Goal: Task Accomplishment & Management: Manage account settings

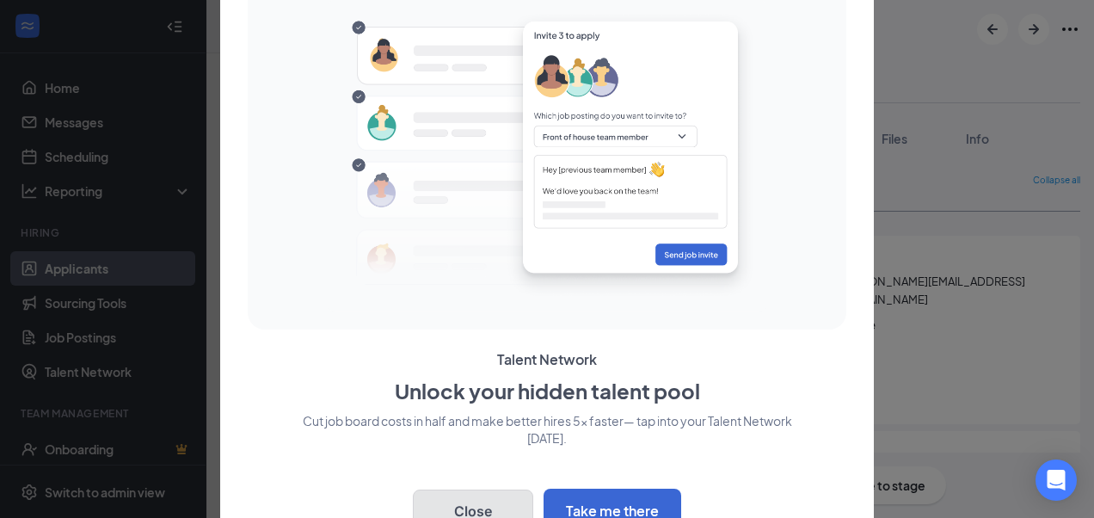
click at [492, 501] on button "Close" at bounding box center [473, 510] width 120 height 43
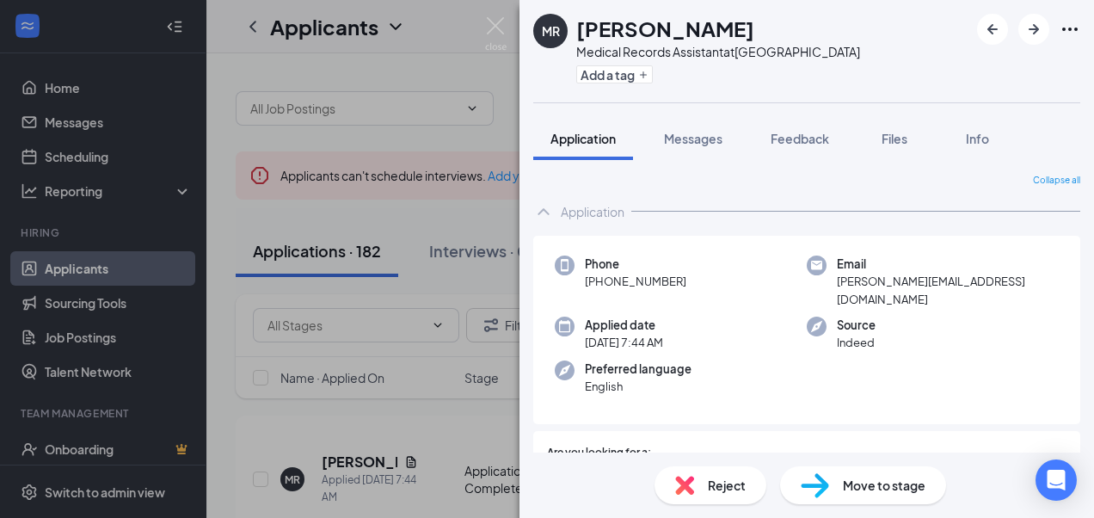
click at [513, 125] on div "MR MAURICIO ROSENFELD Medical Records Assistant at Hillcrest Heights Healthcare…" at bounding box center [547, 259] width 1094 height 518
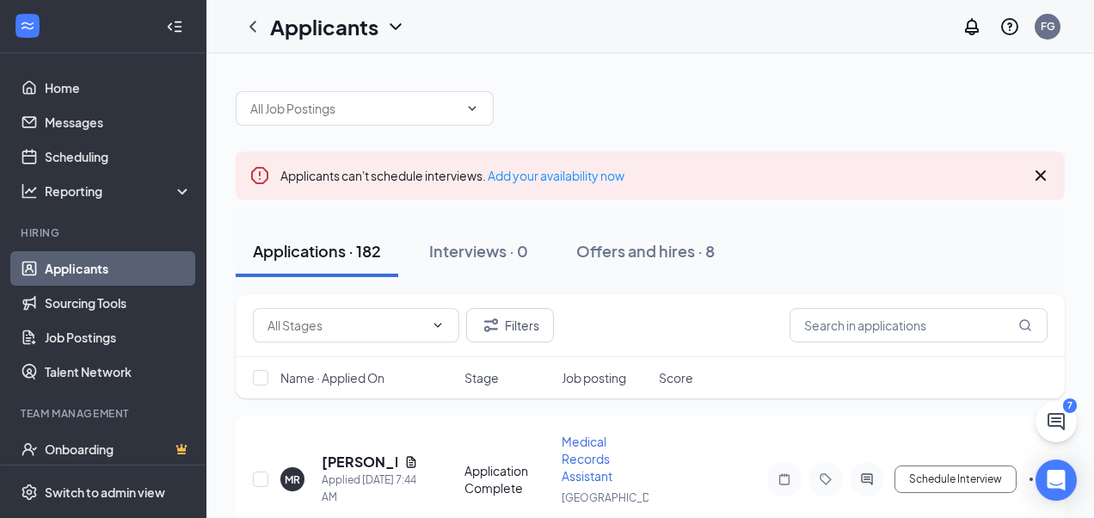
drag, startPoint x: 462, startPoint y: 167, endPoint x: 450, endPoint y: 162, distance: 13.1
click at [462, 168] on span "Applicants can't schedule interviews. Add your availability now" at bounding box center [452, 175] width 344 height 15
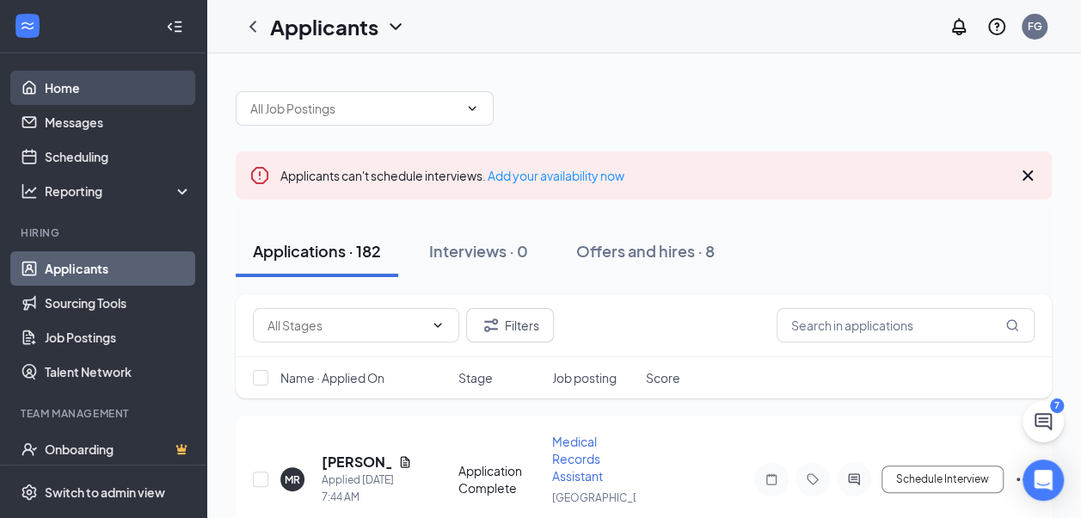
click at [91, 101] on link "Home" at bounding box center [118, 88] width 147 height 34
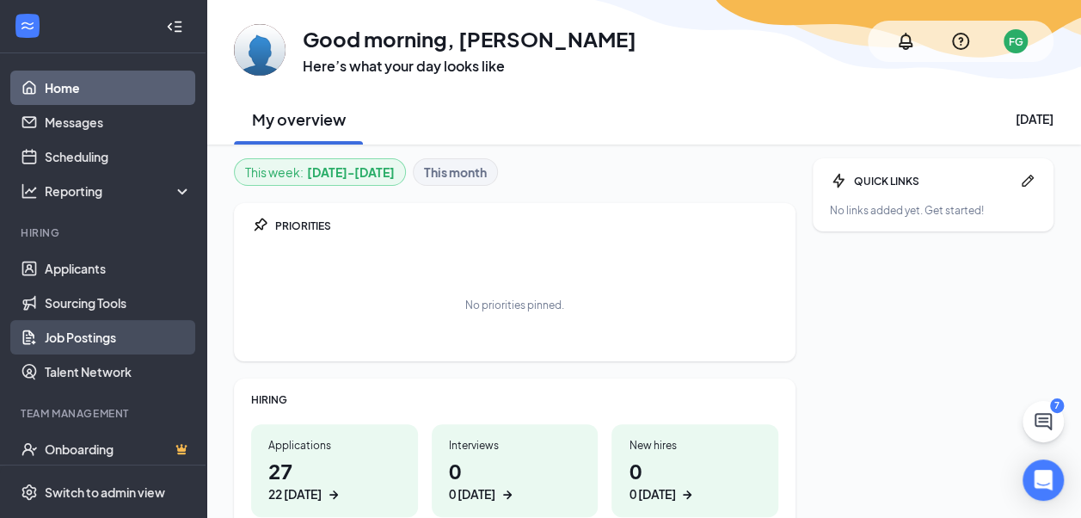
click at [107, 342] on link "Job Postings" at bounding box center [118, 337] width 147 height 34
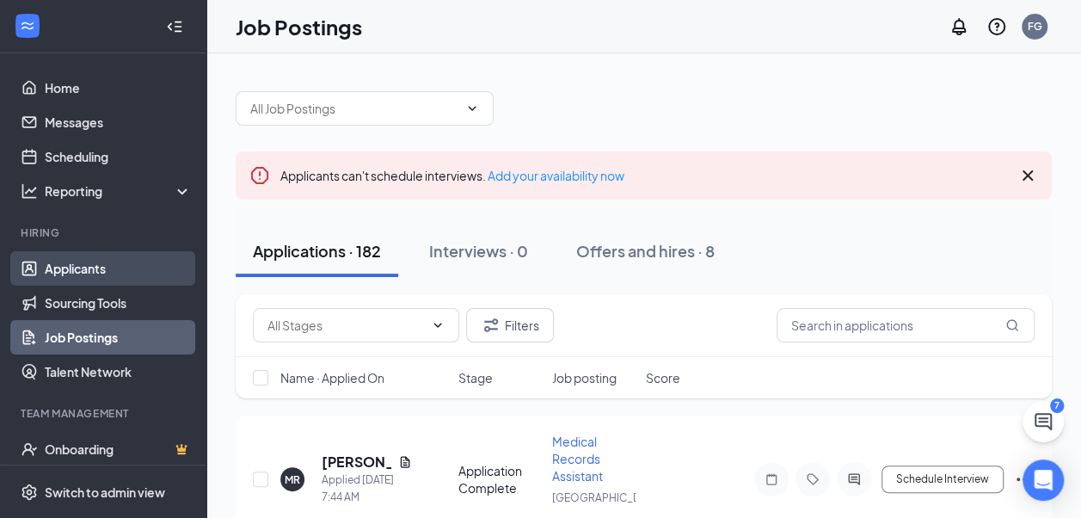
click at [132, 269] on link "Applicants" at bounding box center [118, 268] width 147 height 34
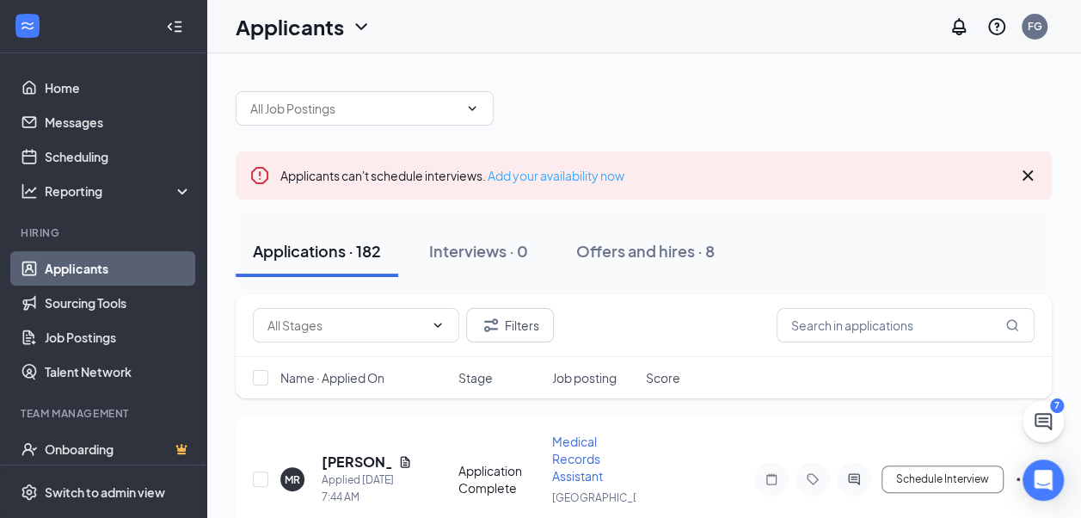
click at [588, 174] on link "Add your availability now" at bounding box center [556, 175] width 137 height 15
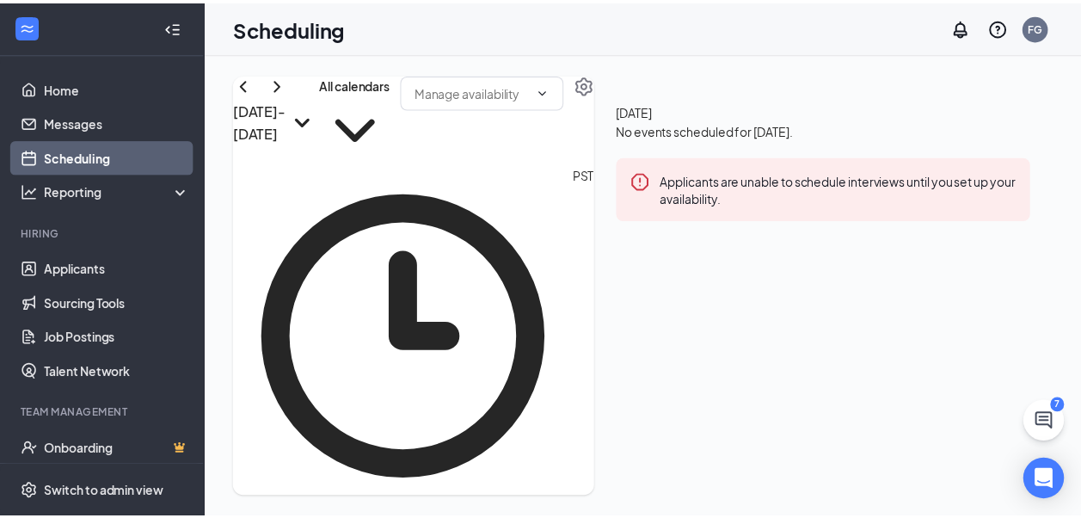
scroll to position [599, 0]
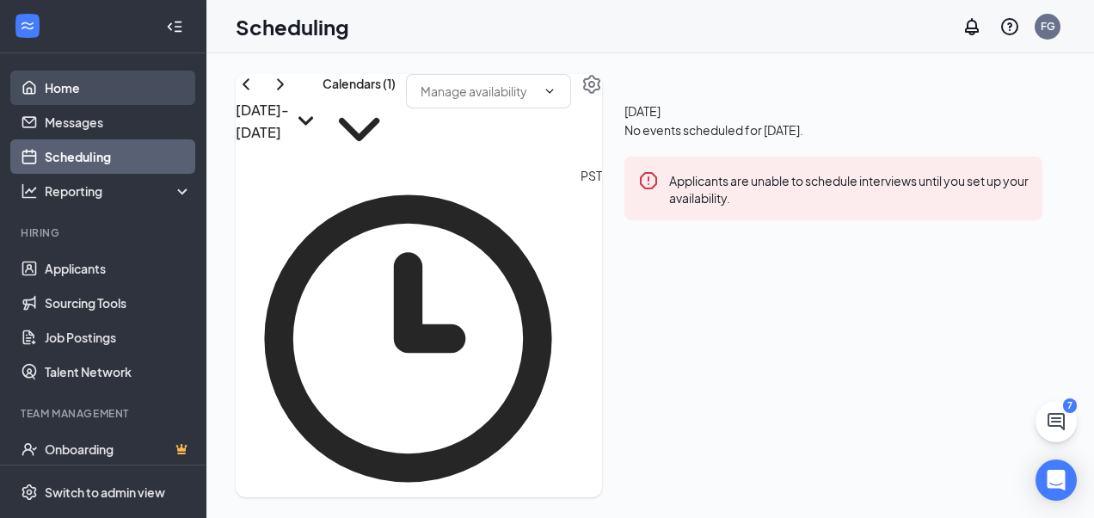
click at [86, 91] on link "Home" at bounding box center [118, 88] width 147 height 34
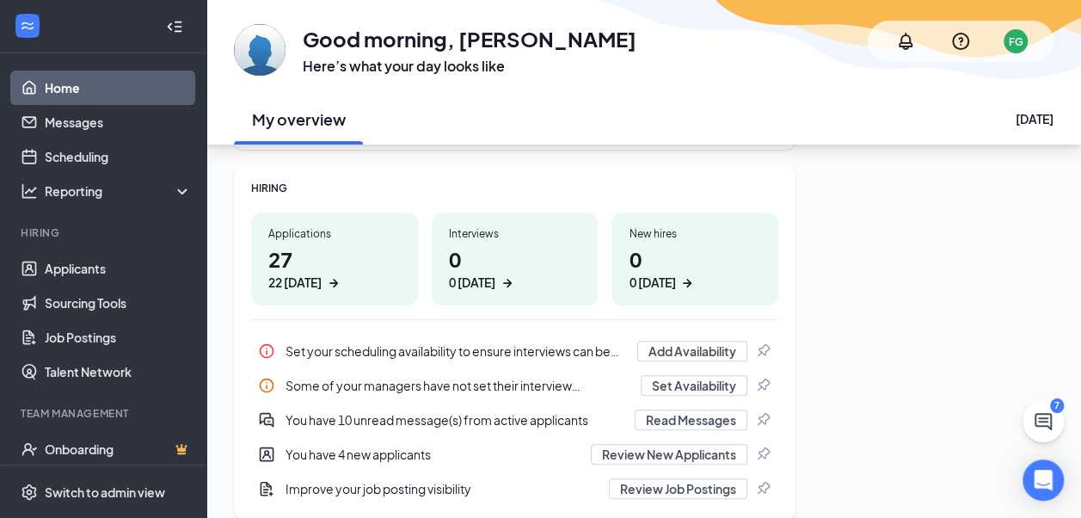
scroll to position [196, 0]
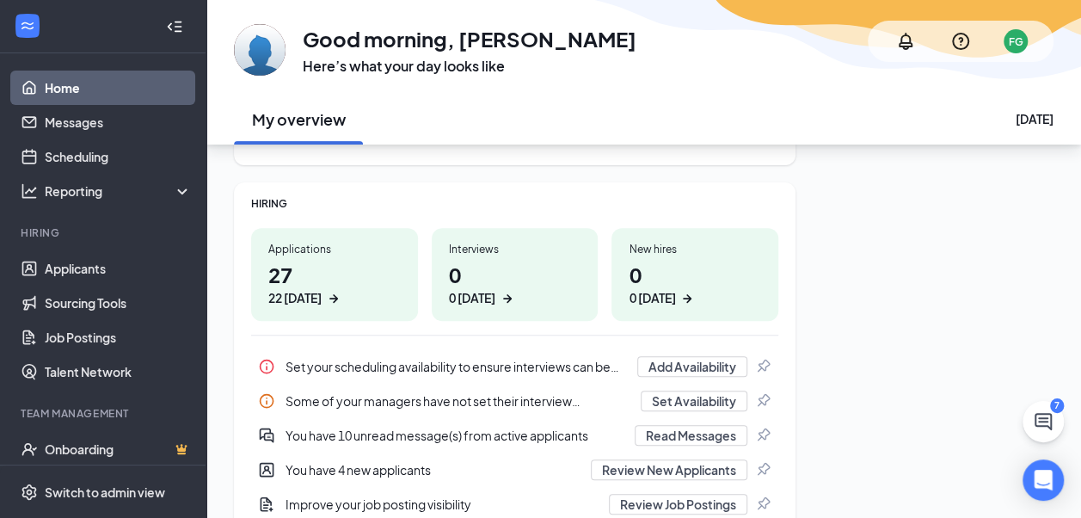
click at [302, 256] on div "Applications 27 22 today" at bounding box center [334, 274] width 167 height 93
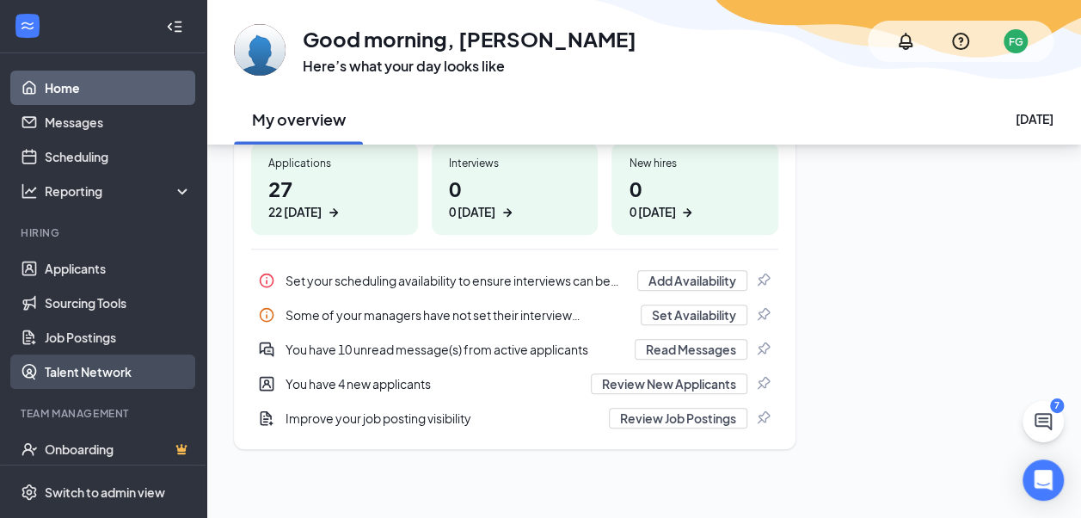
click at [131, 375] on link "Talent Network" at bounding box center [118, 371] width 147 height 34
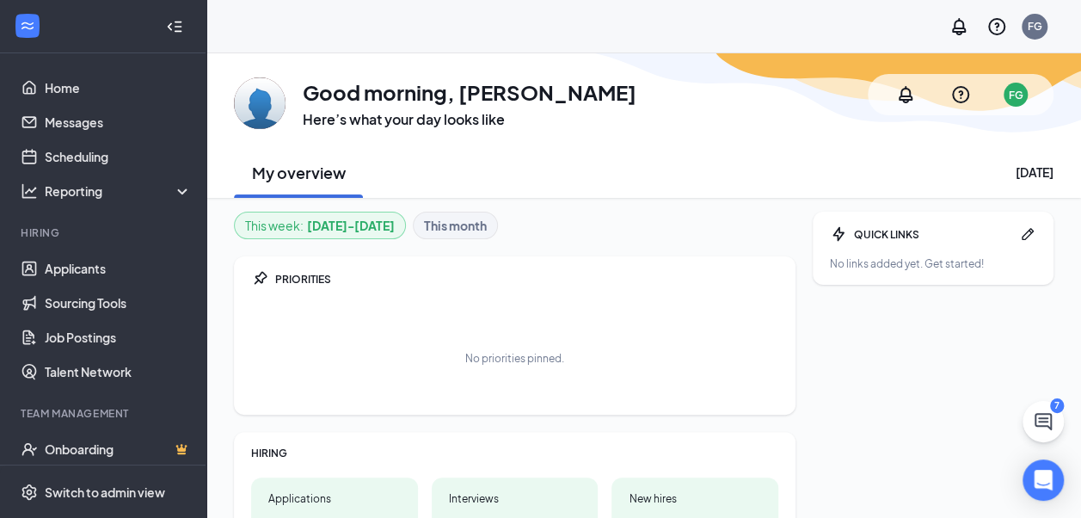
click at [1036, 237] on icon "Pen" at bounding box center [1027, 233] width 17 height 17
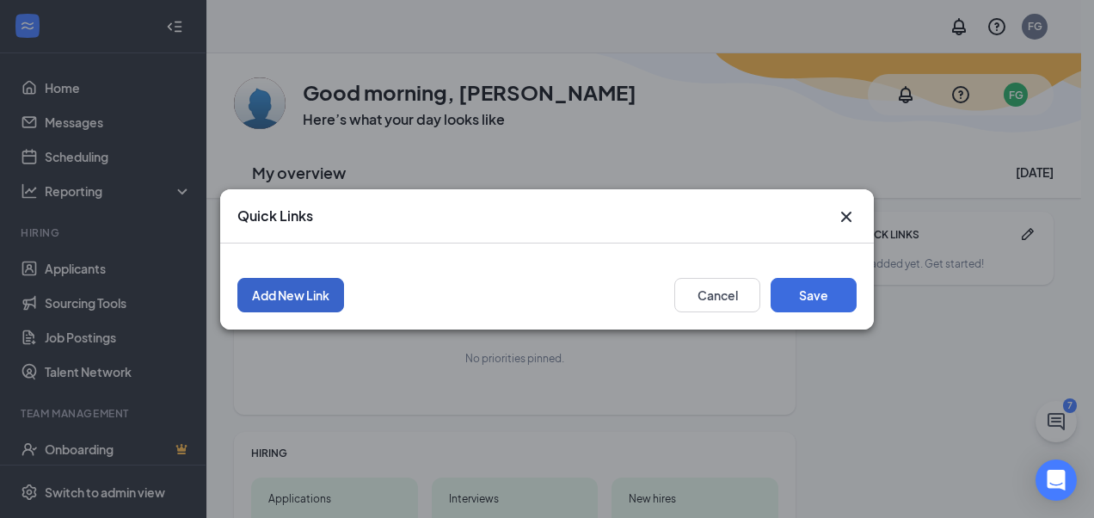
click at [310, 298] on button "Add New Link" at bounding box center [290, 295] width 107 height 34
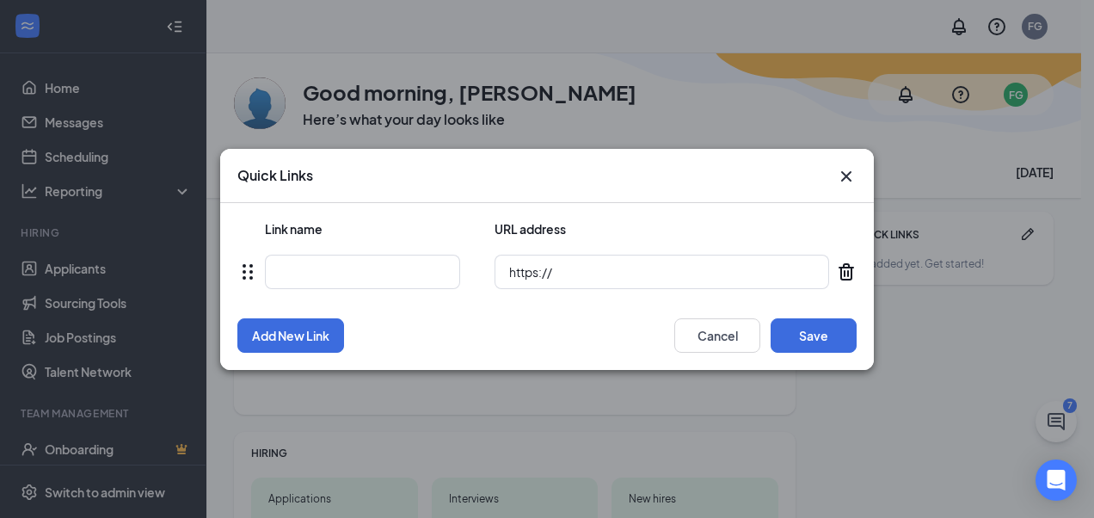
click at [848, 172] on icon "Cross" at bounding box center [846, 176] width 21 height 21
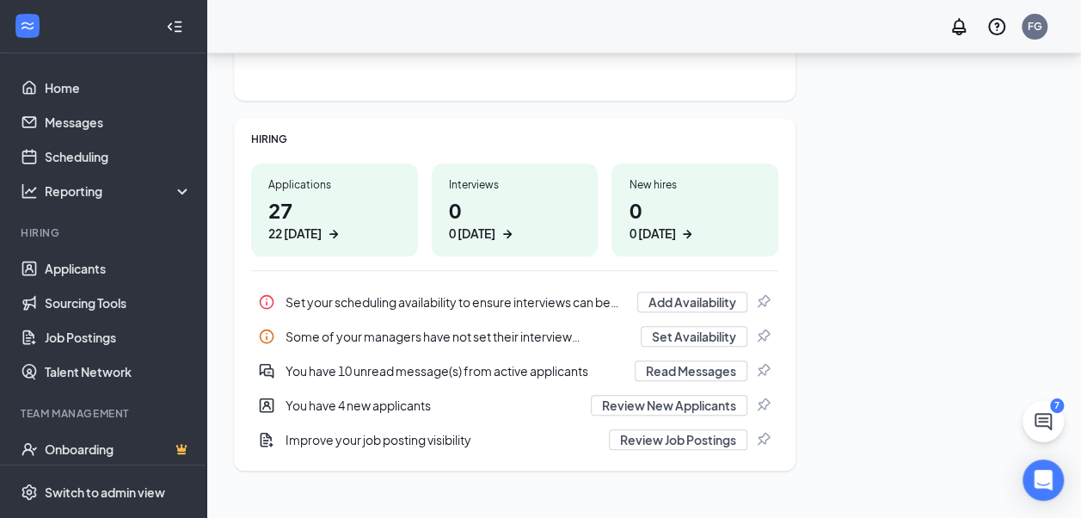
scroll to position [336, 0]
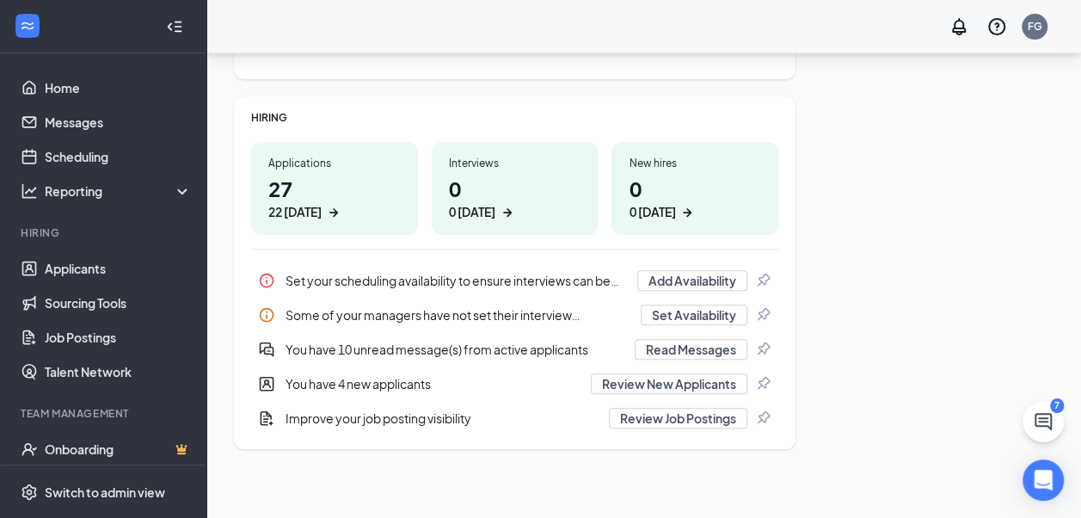
click at [332, 210] on icon "ArrowRight" at bounding box center [333, 212] width 9 height 9
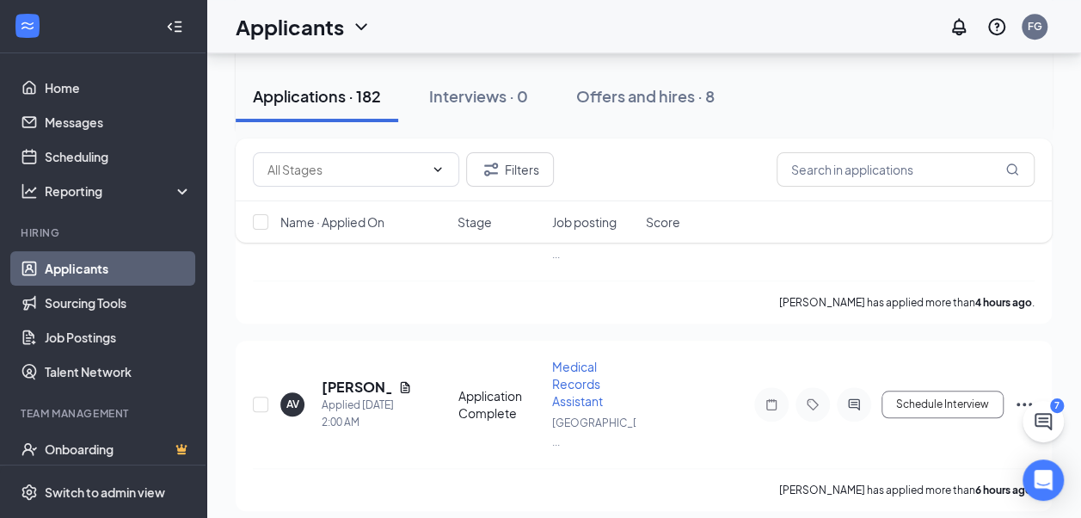
scroll to position [1032, 0]
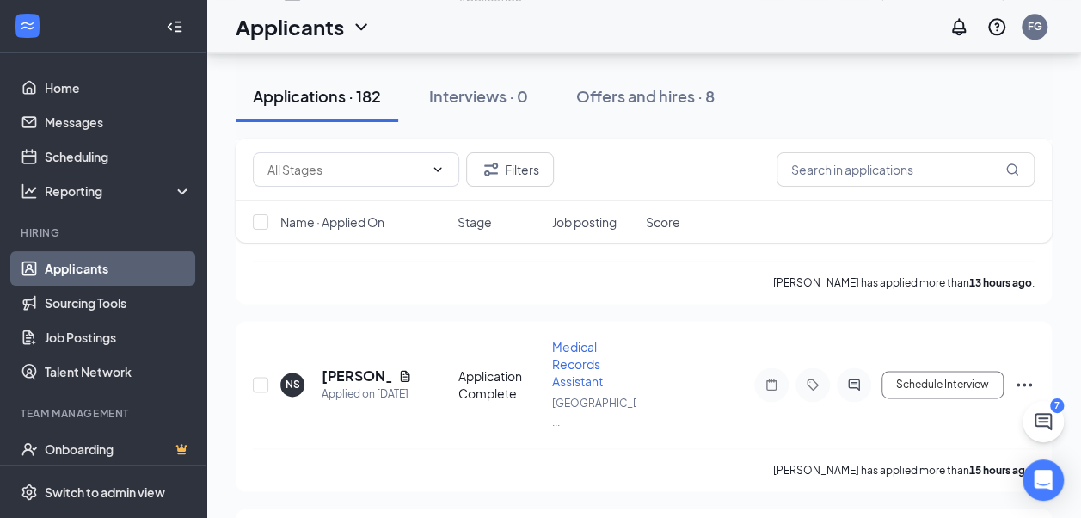
click at [599, 222] on span "Job posting" at bounding box center [583, 221] width 65 height 17
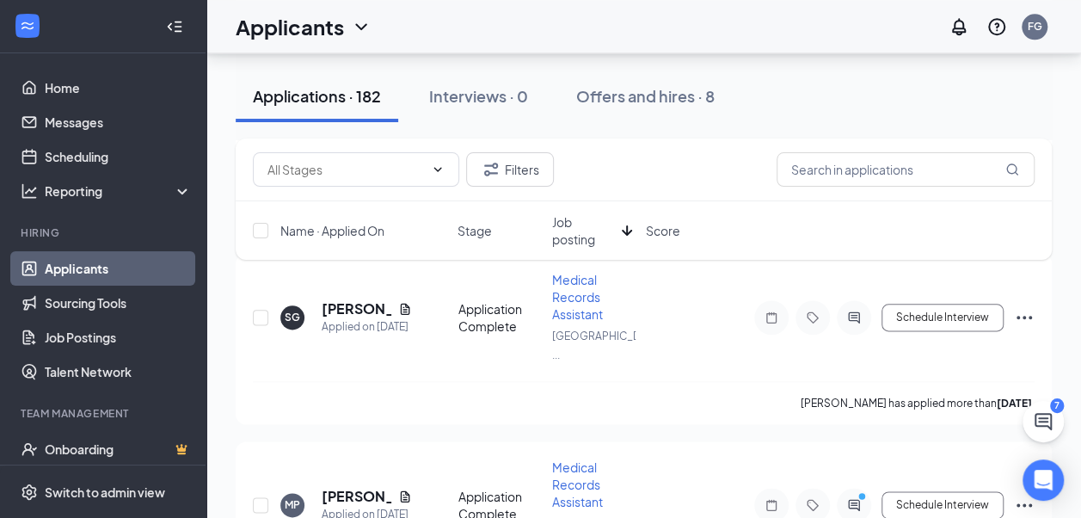
scroll to position [1468, 0]
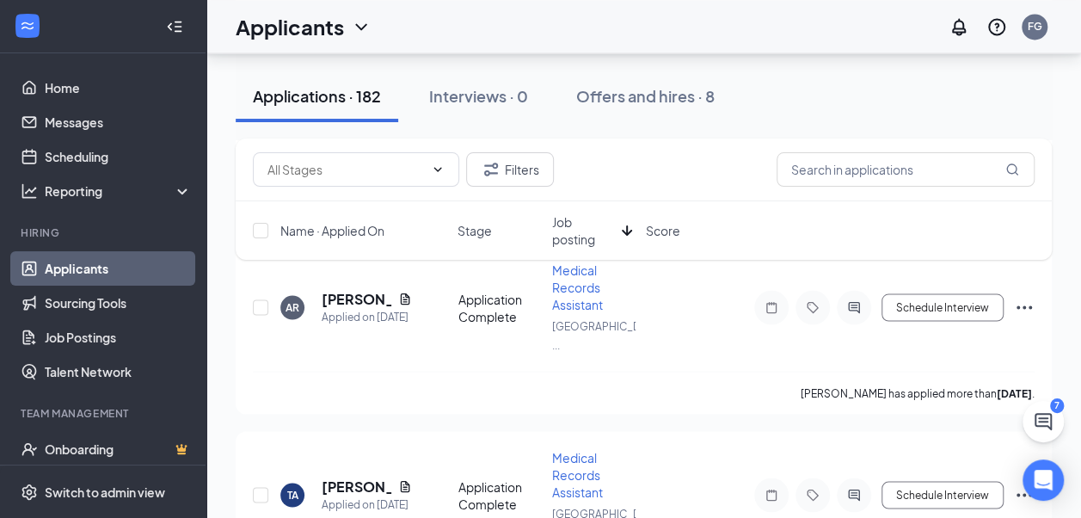
click at [588, 237] on span "Job posting" at bounding box center [582, 230] width 63 height 34
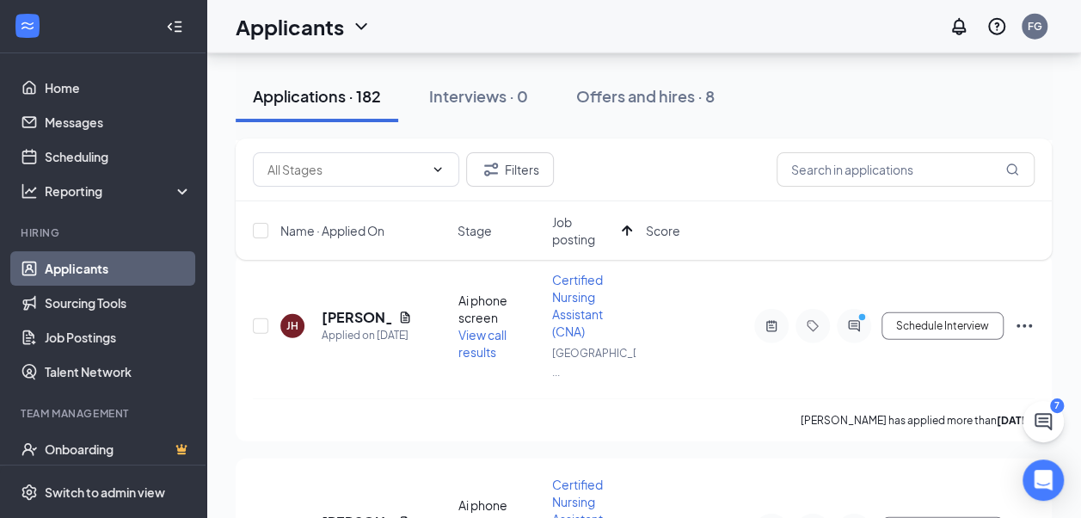
scroll to position [9380, 0]
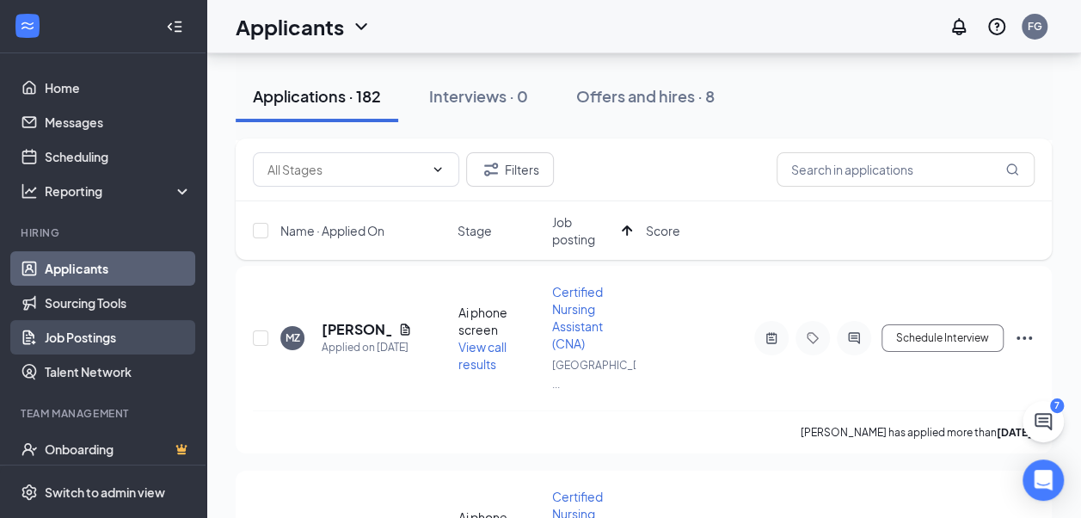
click at [119, 342] on link "Job Postings" at bounding box center [118, 337] width 147 height 34
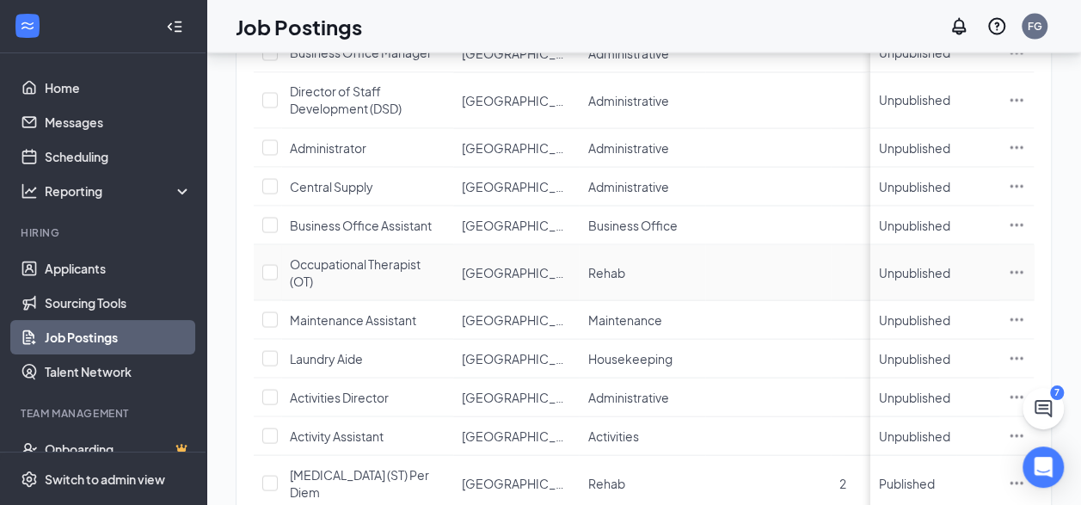
scroll to position [1807, 0]
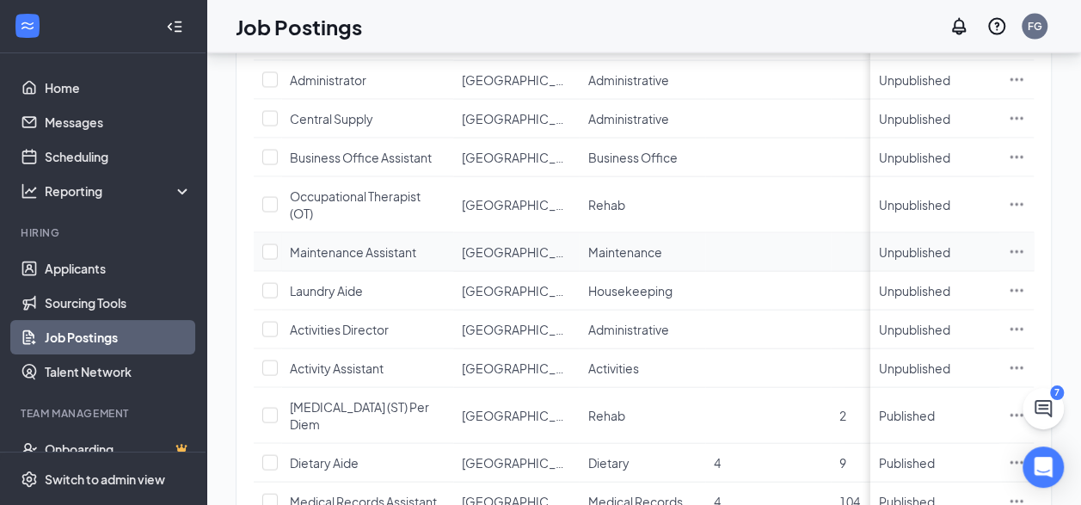
click at [908, 260] on div "Unpublished" at bounding box center [914, 251] width 71 height 17
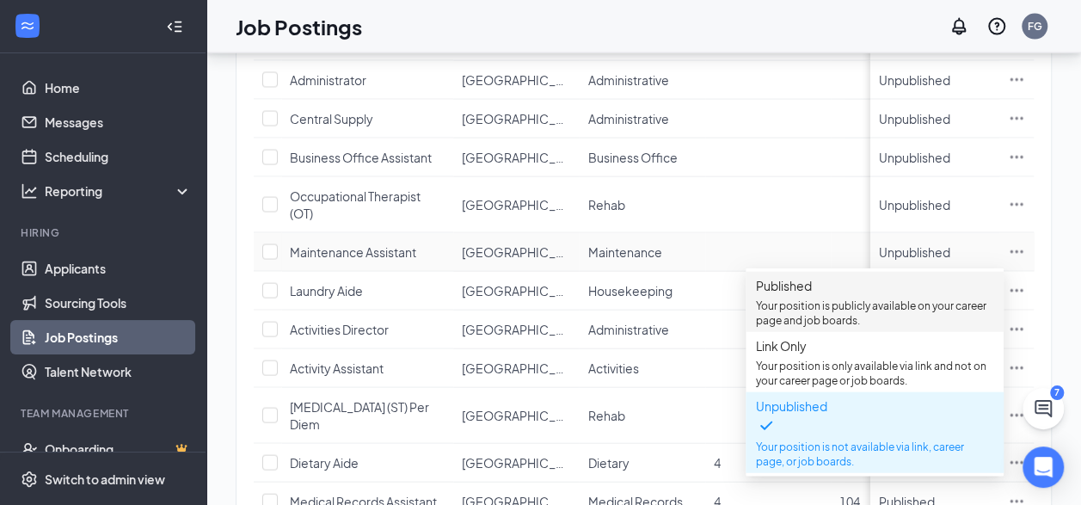
click at [812, 289] on span "Published" at bounding box center [784, 285] width 56 height 15
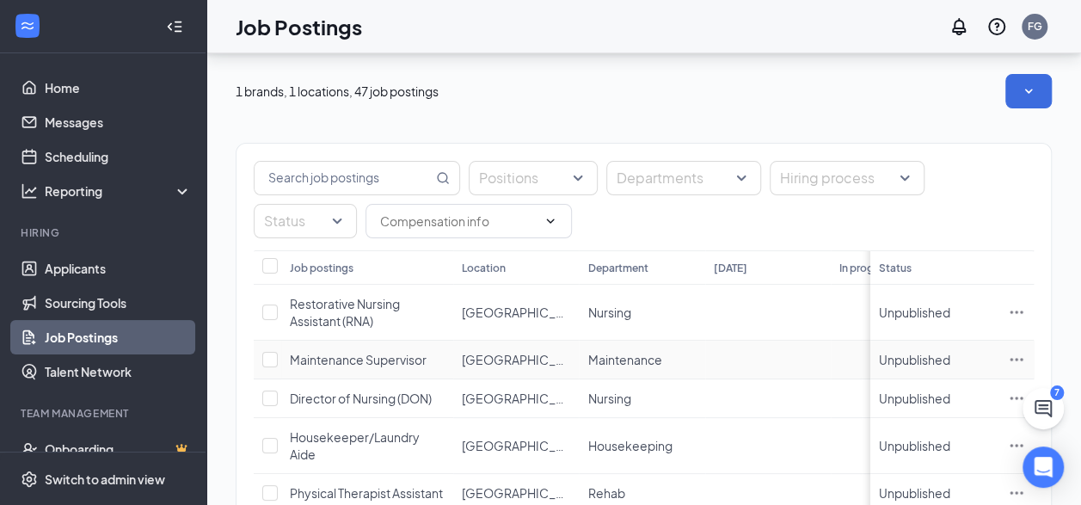
scroll to position [172, 0]
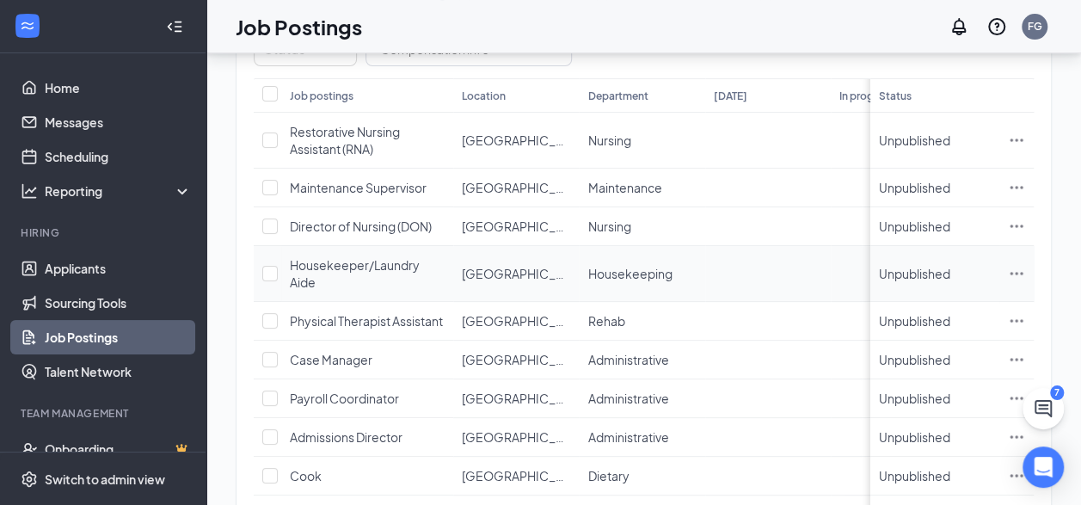
click at [281, 274] on td "Housekeeper/Laundry Aide" at bounding box center [367, 274] width 172 height 56
click at [272, 276] on input "checkbox" at bounding box center [269, 273] width 15 height 15
checkbox input "true"
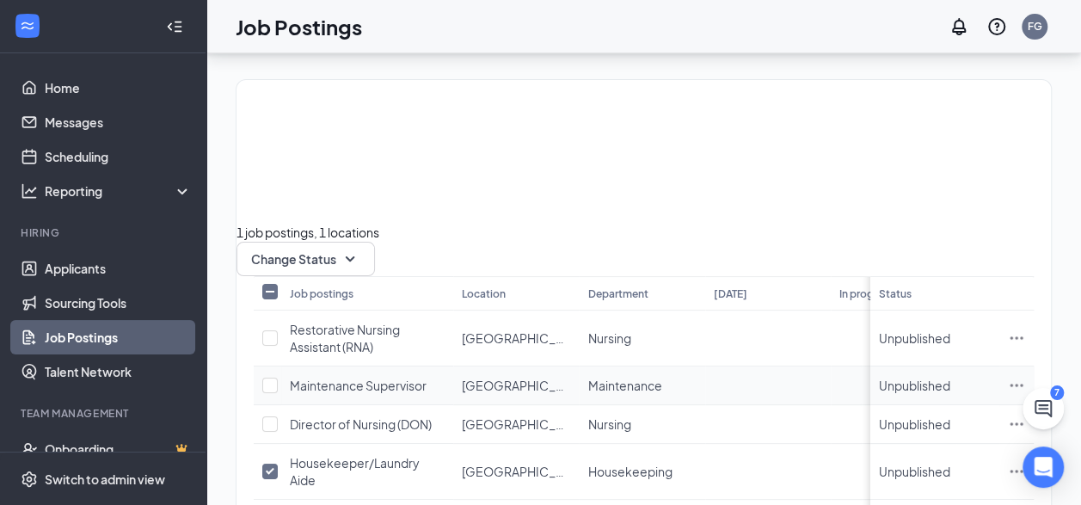
scroll to position [86, 0]
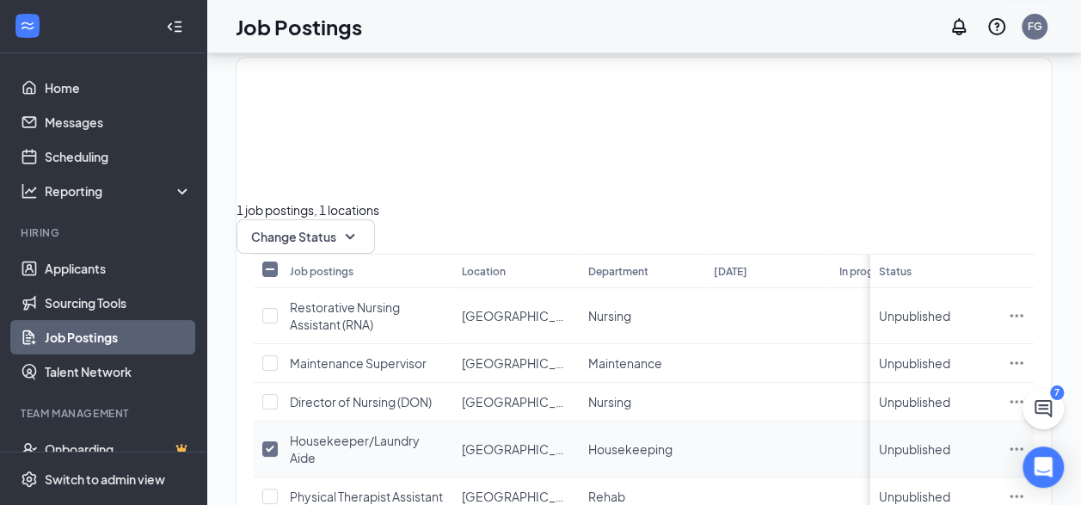
click at [898, 440] on div "Unpublished" at bounding box center [914, 448] width 71 height 17
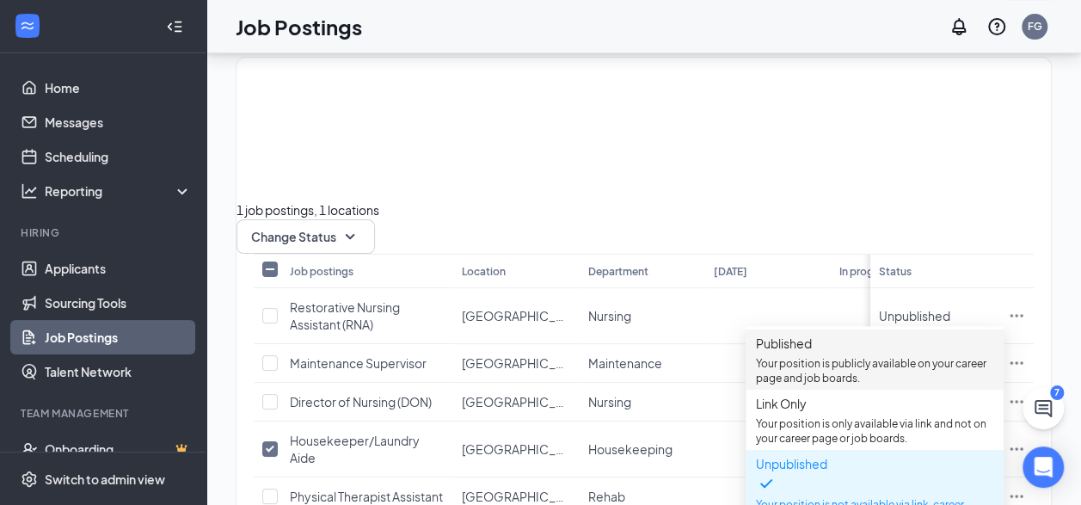
click at [896, 360] on span "Published Your position is publicly available on your career page and job board…" at bounding box center [874, 360] width 237 height 52
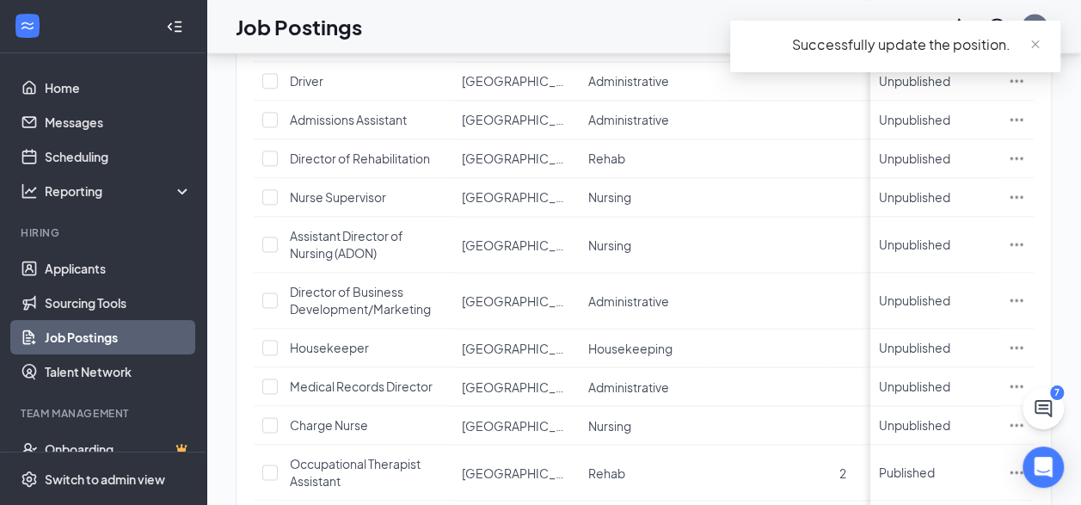
scroll to position [1891, 0]
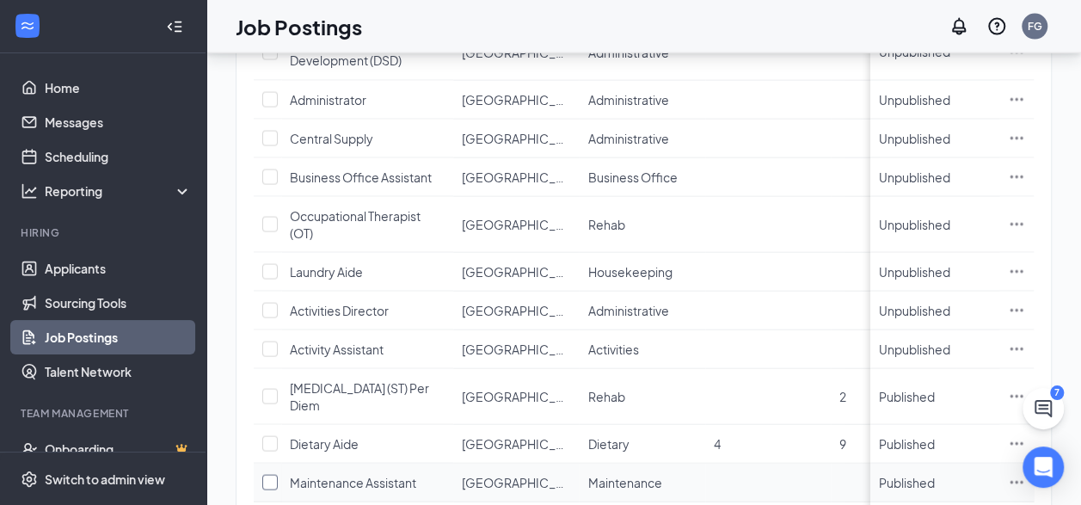
click at [274, 475] on input "checkbox" at bounding box center [269, 482] width 15 height 15
checkbox input "true"
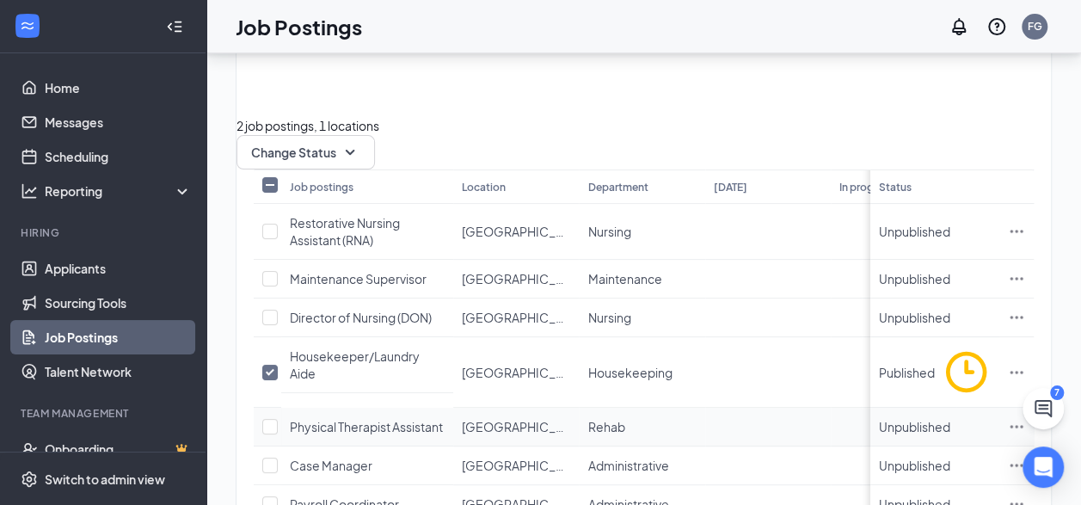
scroll to position [0, 0]
